Goal: Unclear: Browse casually

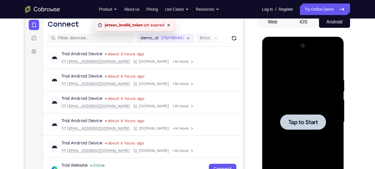
click at [299, 82] on div at bounding box center [302, 122] width 73 height 162
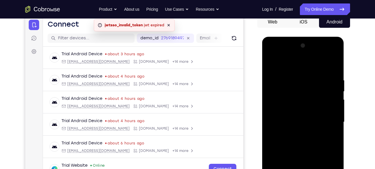
scroll to position [122, 0]
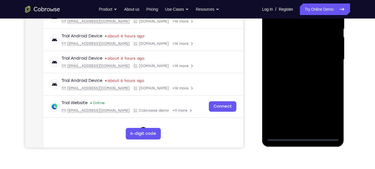
click at [306, 139] on div at bounding box center [302, 60] width 73 height 162
click at [330, 111] on div at bounding box center [302, 60] width 73 height 162
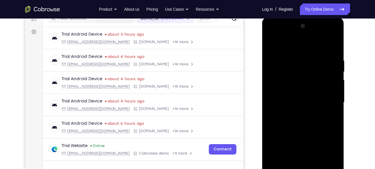
click at [289, 44] on div at bounding box center [302, 102] width 73 height 162
click at [325, 101] on div at bounding box center [302, 102] width 73 height 162
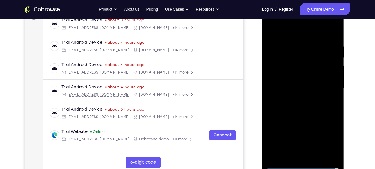
scroll to position [93, 0]
click at [297, 98] on div at bounding box center [302, 88] width 73 height 162
click at [305, 79] on div at bounding box center [302, 88] width 73 height 162
click at [303, 91] on div at bounding box center [302, 88] width 73 height 162
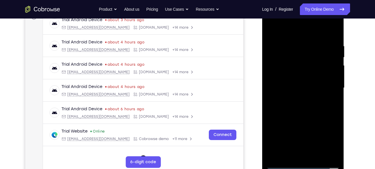
click at [297, 109] on div at bounding box center [302, 88] width 73 height 162
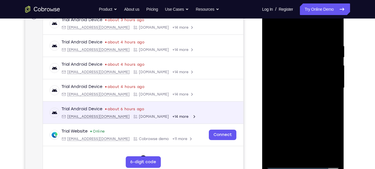
click at [242, 107] on main "An error has occurred : jwtsso_invalid_token jwt expired Dismiss demo_id 276918…" at bounding box center [143, 93] width 200 height 194
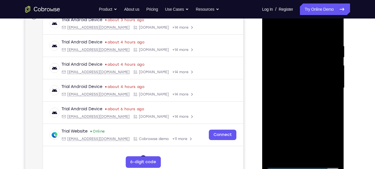
click at [333, 40] on div at bounding box center [302, 88] width 73 height 162
click at [333, 37] on div at bounding box center [302, 88] width 73 height 162
click at [318, 158] on div at bounding box center [302, 88] width 73 height 162
click at [296, 121] on div at bounding box center [302, 88] width 73 height 162
click at [274, 26] on div at bounding box center [302, 88] width 73 height 162
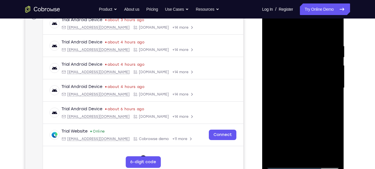
click at [291, 41] on div at bounding box center [302, 88] width 73 height 162
click at [337, 82] on div at bounding box center [302, 88] width 73 height 162
click at [334, 32] on div at bounding box center [302, 88] width 73 height 162
click at [334, 29] on div at bounding box center [302, 88] width 73 height 162
click at [273, 30] on div at bounding box center [302, 88] width 73 height 162
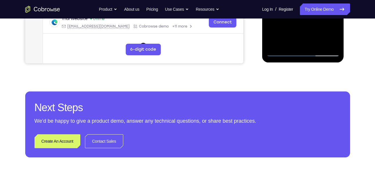
scroll to position [197, 0]
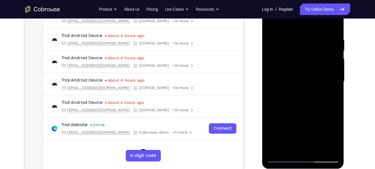
scroll to position [100, 0]
drag, startPoint x: 313, startPoint y: 51, endPoint x: 305, endPoint y: 134, distance: 83.8
click at [305, 134] on div at bounding box center [302, 81] width 73 height 162
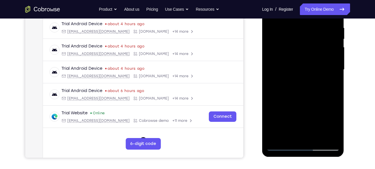
scroll to position [113, 0]
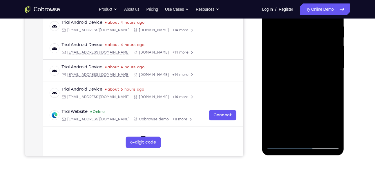
click at [269, 90] on div at bounding box center [302, 68] width 73 height 162
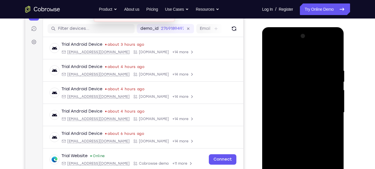
scroll to position [64, 0]
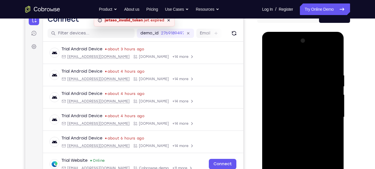
click at [292, 72] on div at bounding box center [302, 117] width 73 height 162
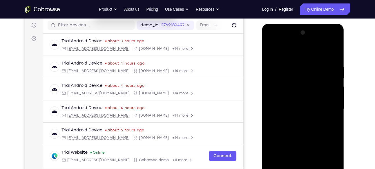
scroll to position [72, 0]
click at [333, 104] on div at bounding box center [302, 109] width 73 height 162
click at [332, 51] on div at bounding box center [302, 109] width 73 height 162
drag, startPoint x: 334, startPoint y: 64, endPoint x: 267, endPoint y: 69, distance: 66.5
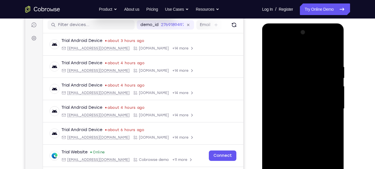
click at [267, 69] on div at bounding box center [302, 109] width 73 height 162
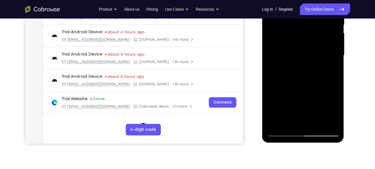
scroll to position [126, 0]
click at [289, 122] on div at bounding box center [302, 55] width 73 height 162
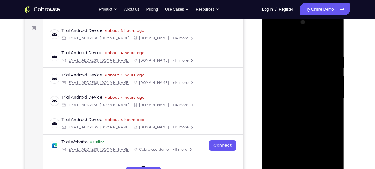
scroll to position [82, 0]
click at [317, 40] on div at bounding box center [302, 99] width 73 height 162
click at [294, 87] on div at bounding box center [302, 99] width 73 height 162
click at [294, 83] on div at bounding box center [302, 99] width 73 height 162
click at [273, 50] on div at bounding box center [302, 99] width 73 height 162
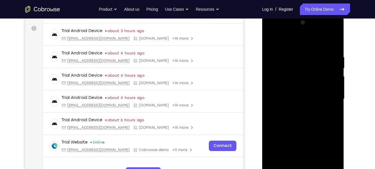
click at [272, 41] on div at bounding box center [302, 99] width 73 height 162
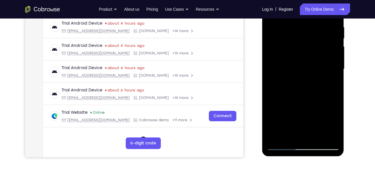
scroll to position [113, 0]
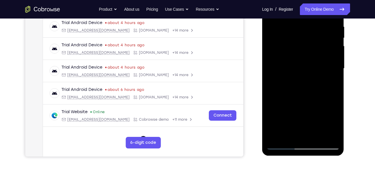
click at [291, 116] on div at bounding box center [302, 69] width 73 height 162
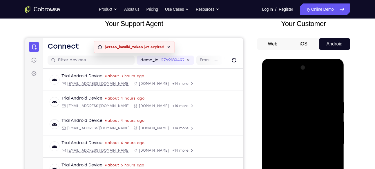
scroll to position [36, 0]
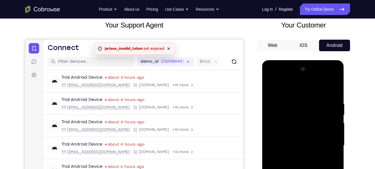
click at [271, 88] on div at bounding box center [302, 146] width 73 height 162
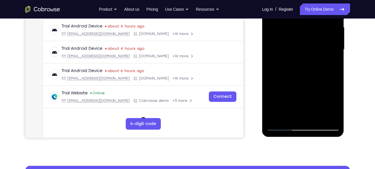
scroll to position [132, 0]
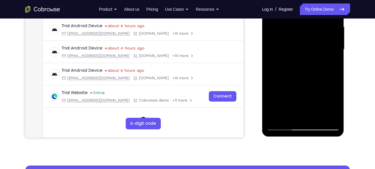
drag, startPoint x: 321, startPoint y: 95, endPoint x: 303, endPoint y: 91, distance: 18.1
drag, startPoint x: 303, startPoint y: 91, endPoint x: 314, endPoint y: 76, distance: 18.5
click at [314, 76] on div at bounding box center [302, 49] width 73 height 162
click at [335, 100] on div at bounding box center [302, 49] width 73 height 162
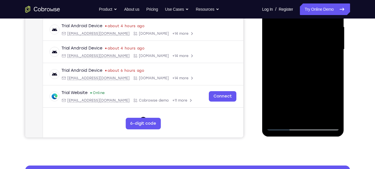
click at [316, 100] on div at bounding box center [302, 49] width 73 height 162
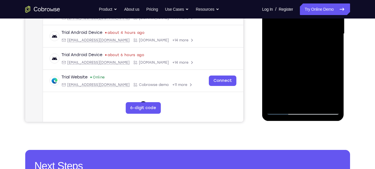
scroll to position [150, 0]
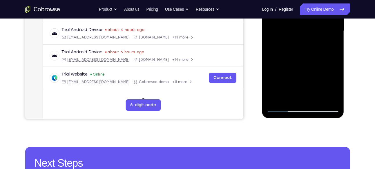
click at [278, 81] on div at bounding box center [302, 31] width 73 height 162
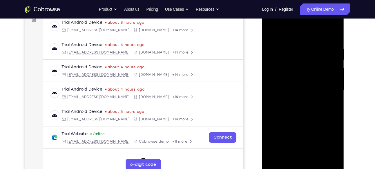
scroll to position [83, 0]
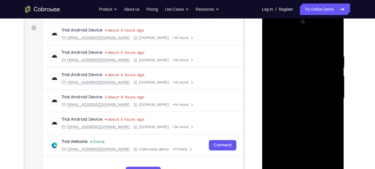
click at [301, 83] on div at bounding box center [302, 98] width 73 height 162
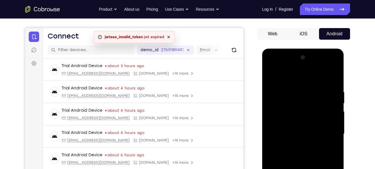
click at [289, 96] on div at bounding box center [302, 134] width 73 height 162
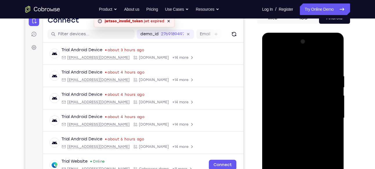
scroll to position [56, 0]
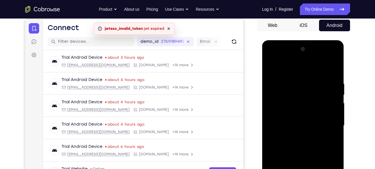
click at [303, 88] on div at bounding box center [302, 126] width 73 height 162
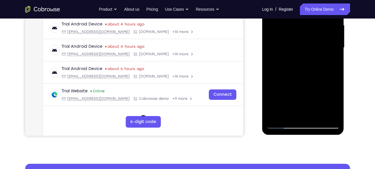
scroll to position [134, 0]
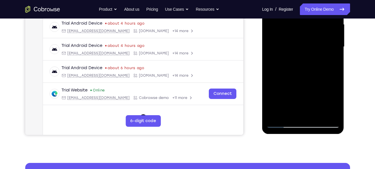
click at [289, 115] on div at bounding box center [302, 47] width 73 height 162
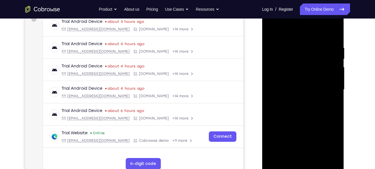
scroll to position [92, 0]
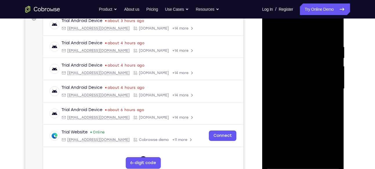
click at [326, 102] on div at bounding box center [302, 89] width 73 height 162
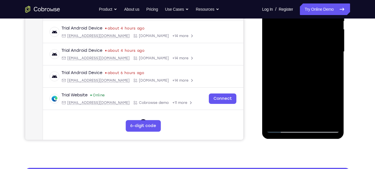
scroll to position [130, 0]
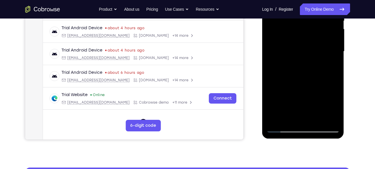
drag, startPoint x: 312, startPoint y: 107, endPoint x: 313, endPoint y: 85, distance: 22.3
click at [313, 85] on div at bounding box center [302, 51] width 73 height 162
click at [288, 93] on div at bounding box center [302, 51] width 73 height 162
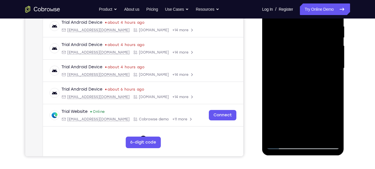
scroll to position [125, 0]
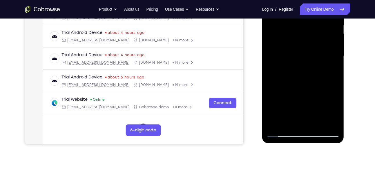
click at [336, 82] on div at bounding box center [302, 56] width 73 height 162
click at [318, 81] on div at bounding box center [302, 56] width 73 height 162
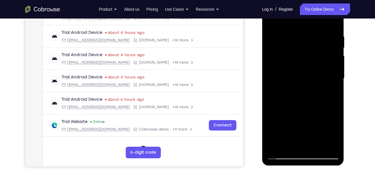
scroll to position [108, 0]
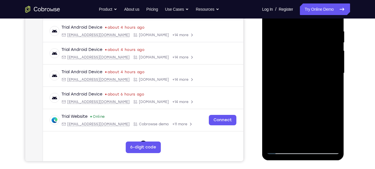
click at [285, 99] on div at bounding box center [302, 73] width 73 height 162
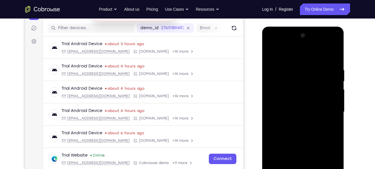
scroll to position [134, 0]
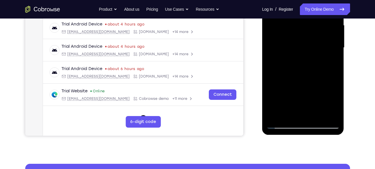
click at [316, 73] on div at bounding box center [302, 48] width 73 height 162
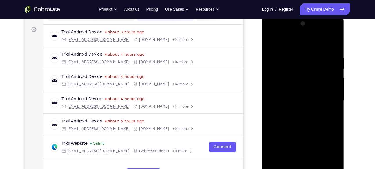
click at [312, 81] on div at bounding box center [302, 100] width 73 height 162
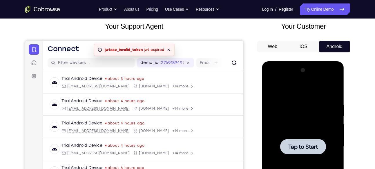
scroll to position [34, 0]
